Goal: Use online tool/utility: Utilize a website feature to perform a specific function

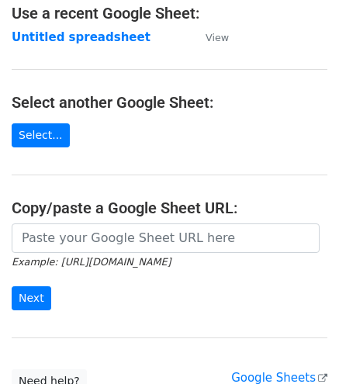
scroll to position [102, 0]
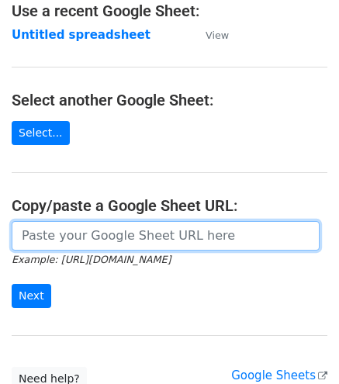
click at [143, 238] on input "url" at bounding box center [166, 235] width 308 height 29
paste input "[URL][DOMAIN_NAME]"
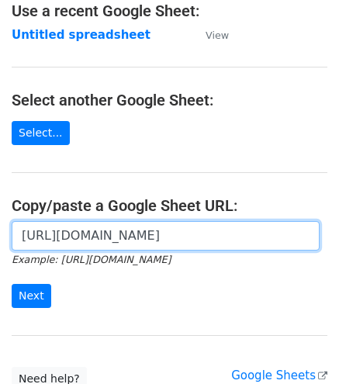
scroll to position [0, 337]
type input "[URL][DOMAIN_NAME]"
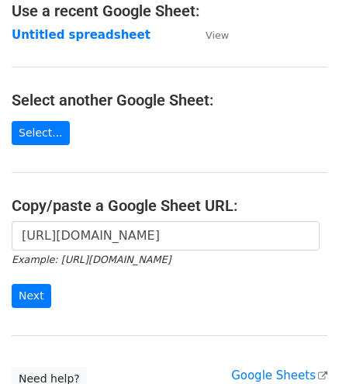
click at [35, 280] on form "[URL][DOMAIN_NAME] Example: [URL][DOMAIN_NAME] Next" at bounding box center [170, 264] width 316 height 87
click at [39, 289] on input "Next" at bounding box center [32, 296] width 40 height 24
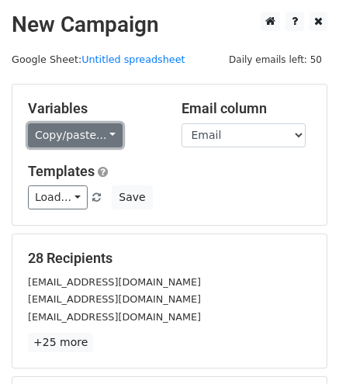
click at [66, 145] on link "Copy/paste..." at bounding box center [75, 135] width 95 height 24
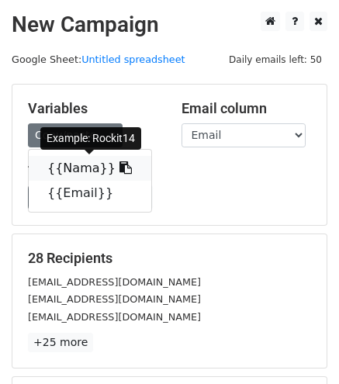
click at [85, 168] on link "{{Nama}}" at bounding box center [90, 168] width 123 height 25
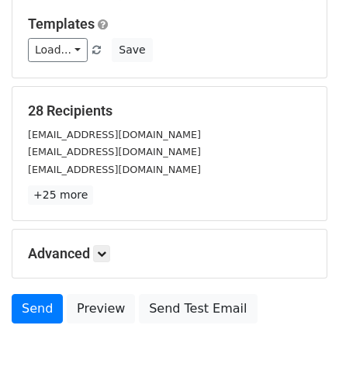
scroll to position [216, 0]
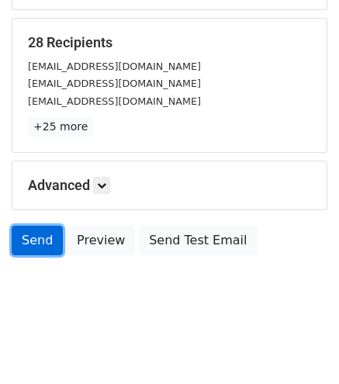
click at [33, 234] on link "Send" at bounding box center [37, 240] width 51 height 29
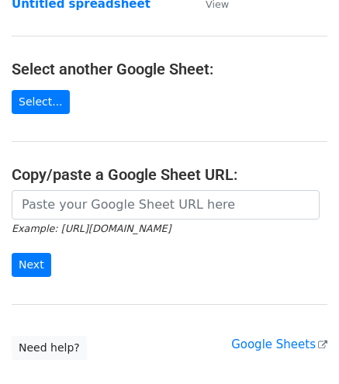
scroll to position [154, 0]
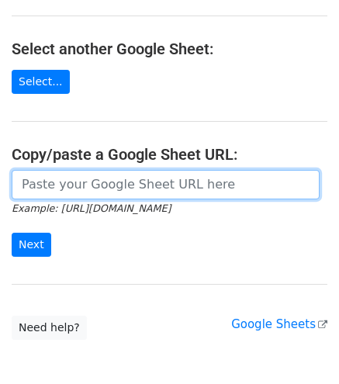
click at [185, 181] on input "url" at bounding box center [166, 184] width 308 height 29
paste input "https://docs.google.com/spreadsheets/d/1uQvir3vgDKcI_c-vr8g6ndcGLyR4koZdyWYYpDK…"
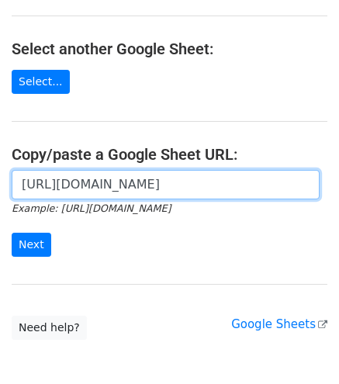
scroll to position [0, 337]
type input "https://docs.google.com/spreadsheets/d/1uQvir3vgDKcI_c-vr8g6ndcGLyR4koZdyWYYpDK…"
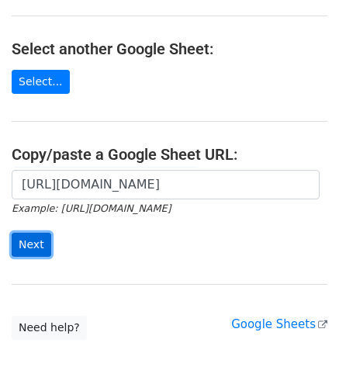
scroll to position [0, 0]
click at [40, 240] on input "Next" at bounding box center [32, 245] width 40 height 24
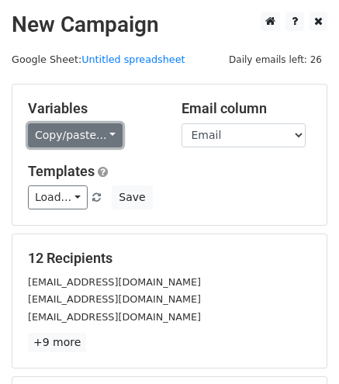
click at [67, 131] on link "Copy/paste..." at bounding box center [75, 135] width 95 height 24
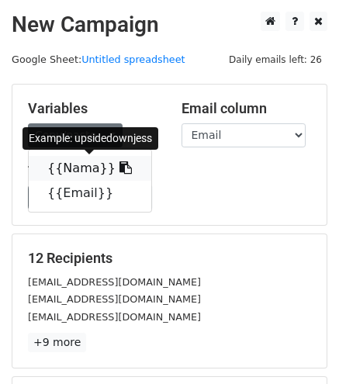
click at [80, 165] on link "{{Nama}}" at bounding box center [90, 168] width 123 height 25
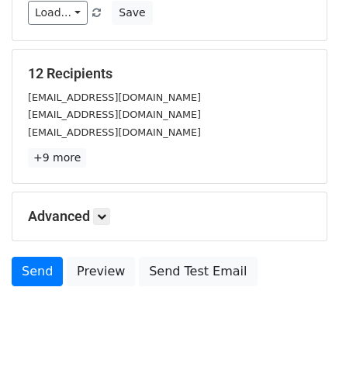
scroll to position [216, 0]
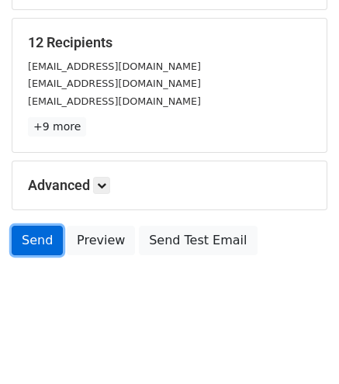
click at [39, 235] on link "Send" at bounding box center [37, 240] width 51 height 29
